Goal: Information Seeking & Learning: Learn about a topic

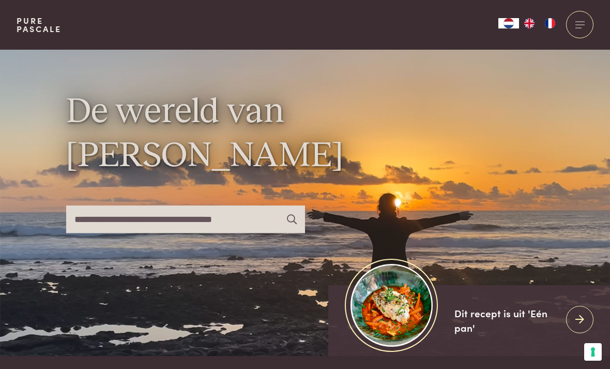
click at [577, 23] on div at bounding box center [579, 24] width 27 height 27
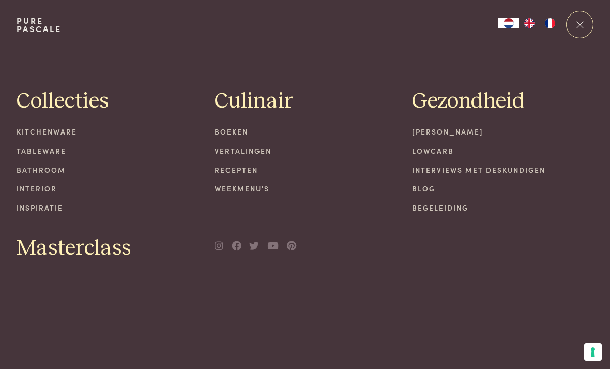
click at [225, 169] on link "Recepten" at bounding box center [306, 169] width 182 height 11
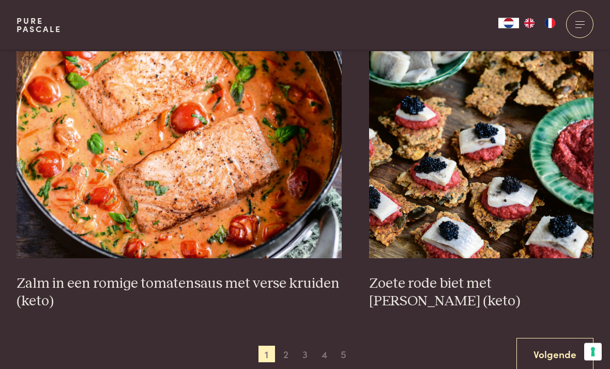
scroll to position [1749, 0]
click at [289, 349] on span "2" at bounding box center [286, 353] width 17 height 17
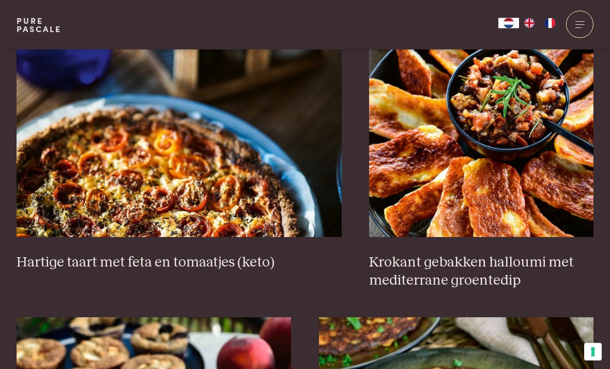
scroll to position [964, 0]
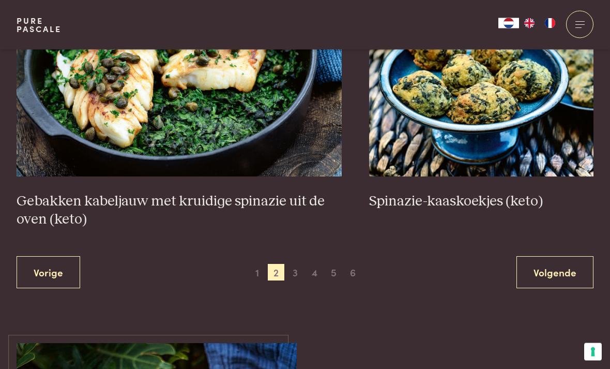
scroll to position [1848, 0]
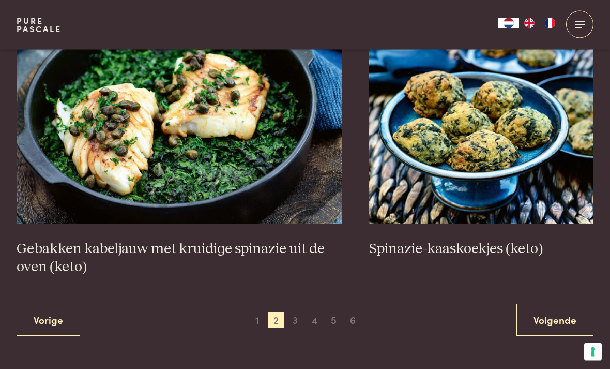
click at [568, 315] on link "Volgende" at bounding box center [555, 320] width 77 height 33
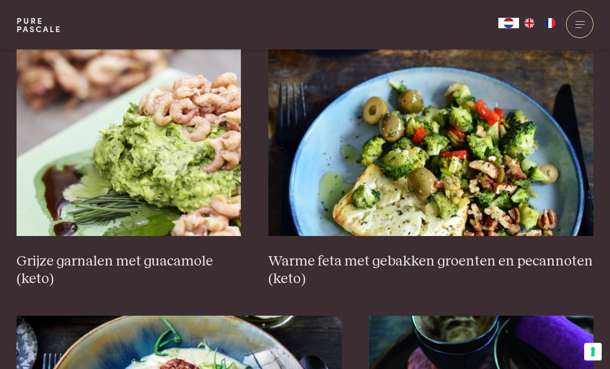
scroll to position [1577, 0]
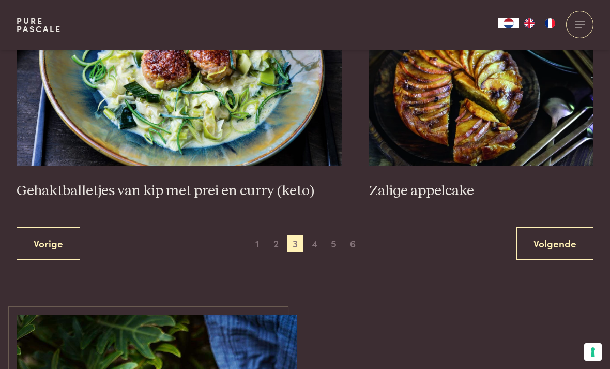
click at [575, 234] on link "Volgende" at bounding box center [555, 243] width 77 height 33
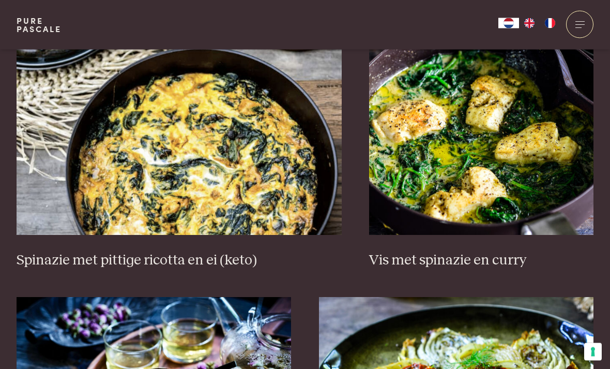
scroll to position [984, 0]
click at [507, 262] on h3 "Vis met spinazie en curry" at bounding box center [481, 260] width 224 height 18
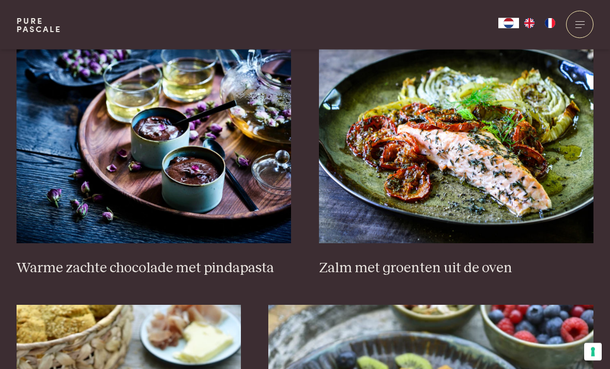
scroll to position [1244, 0]
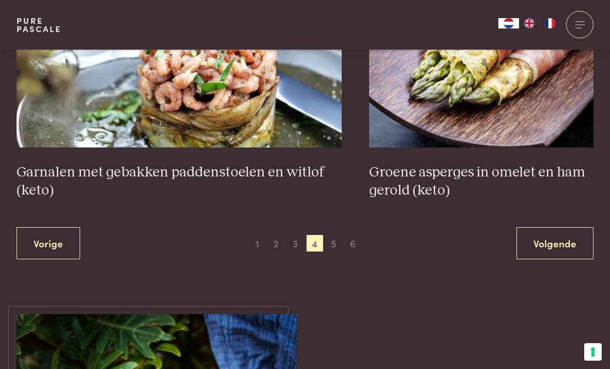
click at [565, 239] on link "Volgende" at bounding box center [555, 243] width 77 height 33
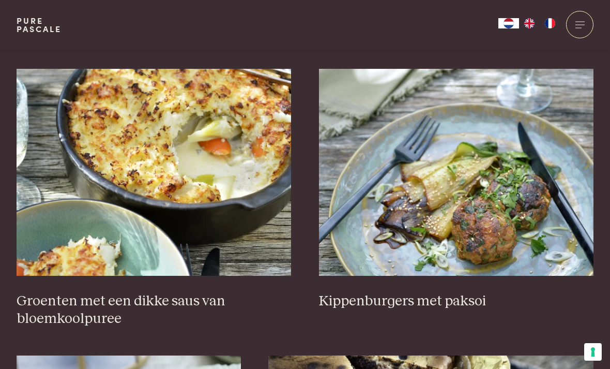
scroll to position [368, 0]
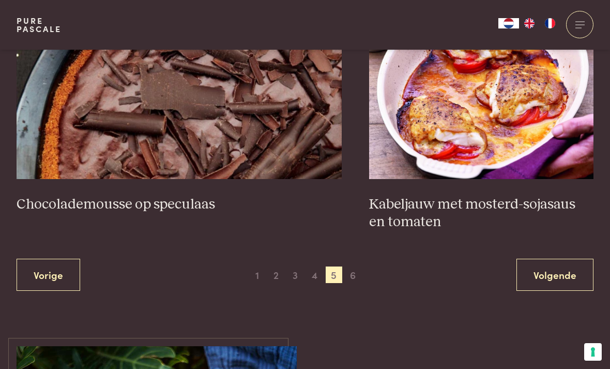
click at [535, 268] on link "Volgende" at bounding box center [555, 275] width 77 height 33
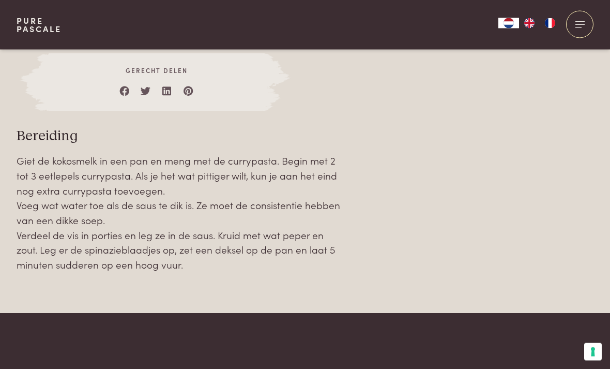
scroll to position [1042, 0]
